Goal: Information Seeking & Learning: Learn about a topic

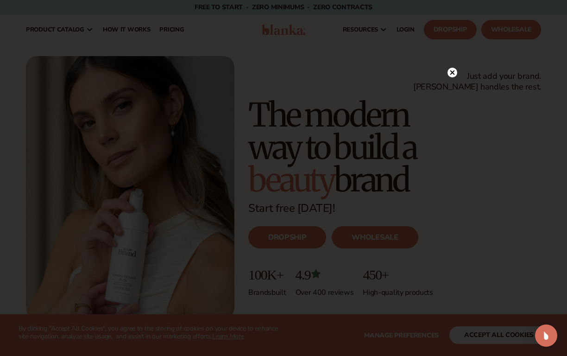
click at [455, 71] on circle at bounding box center [453, 73] width 10 height 10
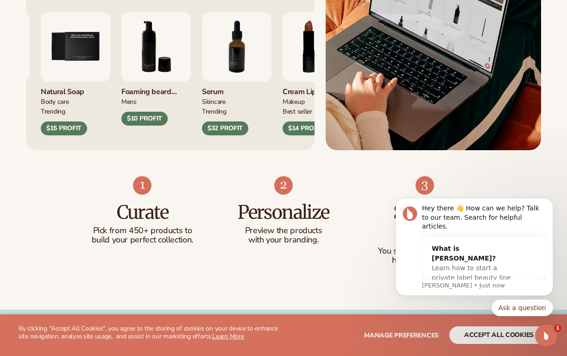
scroll to position [428, 0]
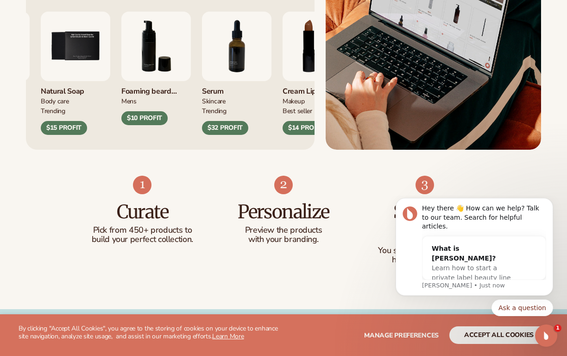
click at [474, 325] on body "Hey there 👋 How can we help? Talk to our team. Search for helpful articles. Wha…" at bounding box center [474, 273] width 178 height 148
click at [475, 335] on body "Hey there 👋 How can we help? Talk to our team. Search for helpful articles. Wha…" at bounding box center [474, 273] width 178 height 148
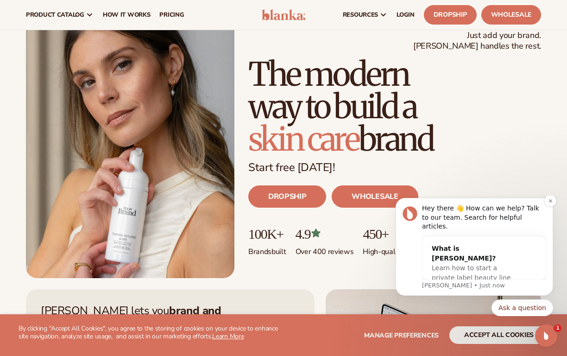
scroll to position [30, 0]
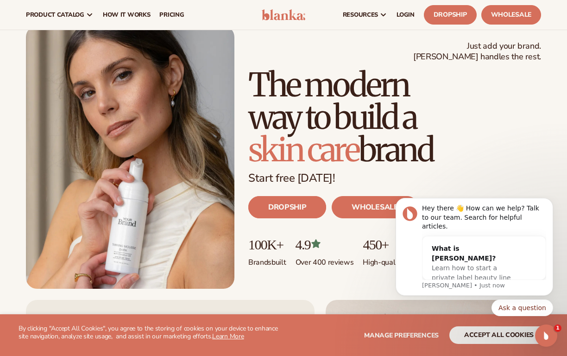
click at [284, 215] on link "DROPSHIP" at bounding box center [287, 207] width 78 height 22
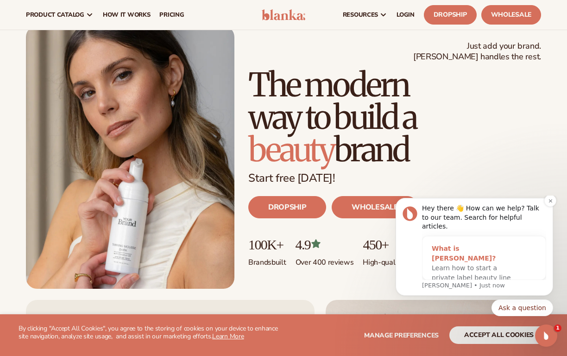
click at [465, 264] on span "Learn how to start a private label beauty line with [PERSON_NAME]" at bounding box center [471, 277] width 79 height 27
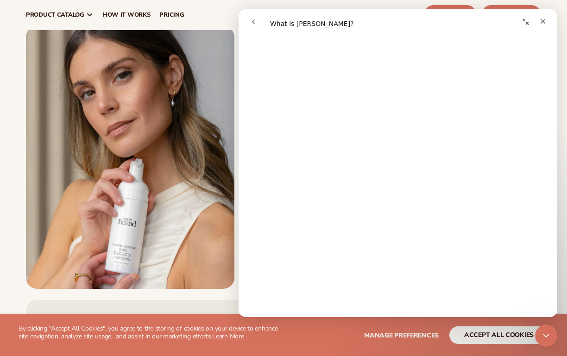
scroll to position [100, 0]
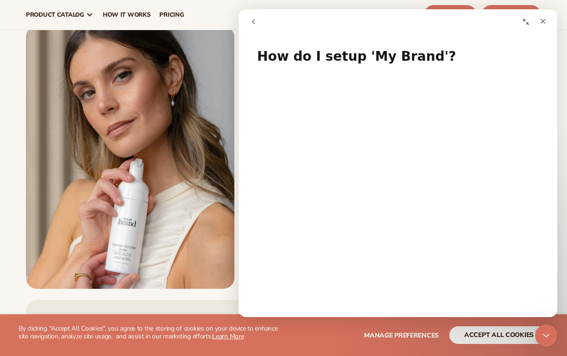
click at [224, 17] on nav "product catalog Private label products The Lab by [PERSON_NAME]" at bounding box center [136, 15] width 231 height 30
click at [553, 338] on div "Close Intercom Messenger" at bounding box center [545, 334] width 22 height 22
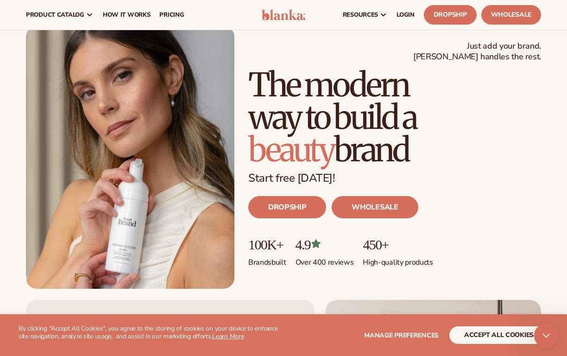
scroll to position [0, 0]
click at [504, 332] on button "accept all cookies" at bounding box center [498, 335] width 99 height 18
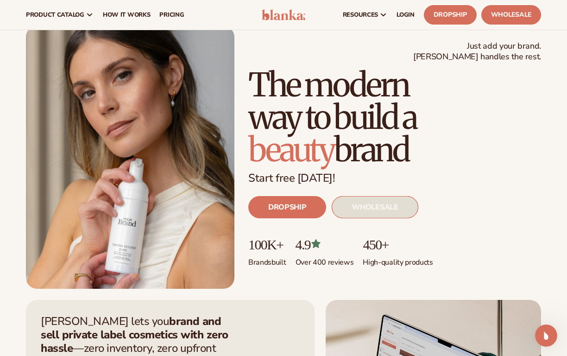
click at [407, 200] on link "WHOLESALE" at bounding box center [375, 207] width 86 height 22
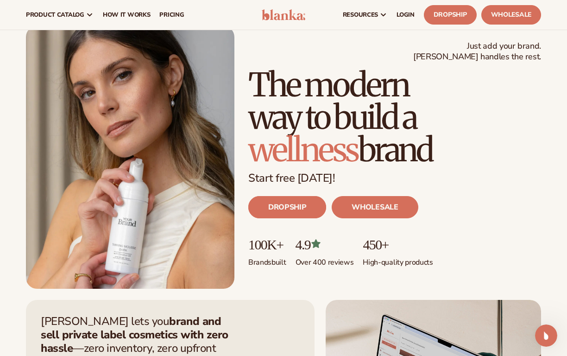
click at [297, 207] on link "DROPSHIP" at bounding box center [287, 207] width 78 height 22
